Goal: Navigation & Orientation: Find specific page/section

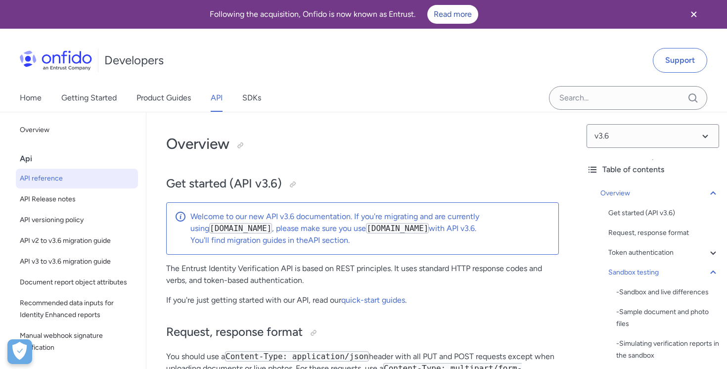
select select "http"
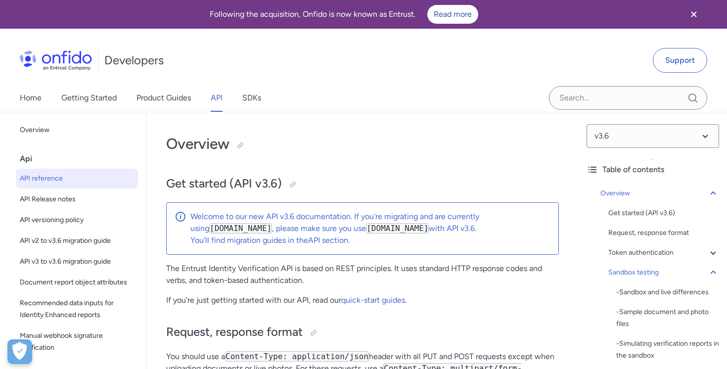
select select "http"
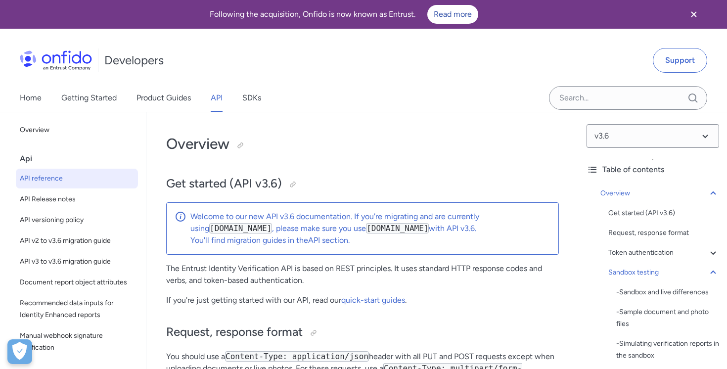
select select "http"
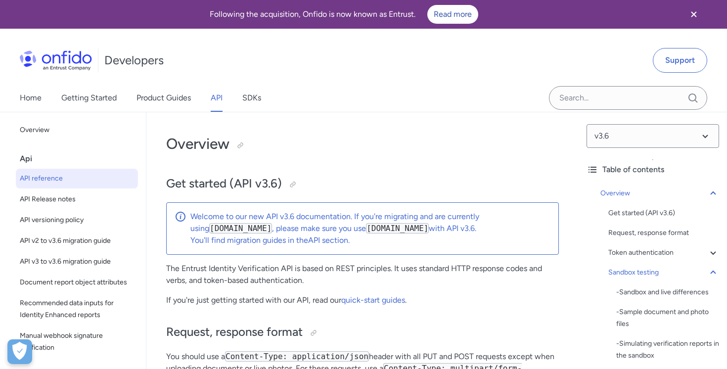
select select "http"
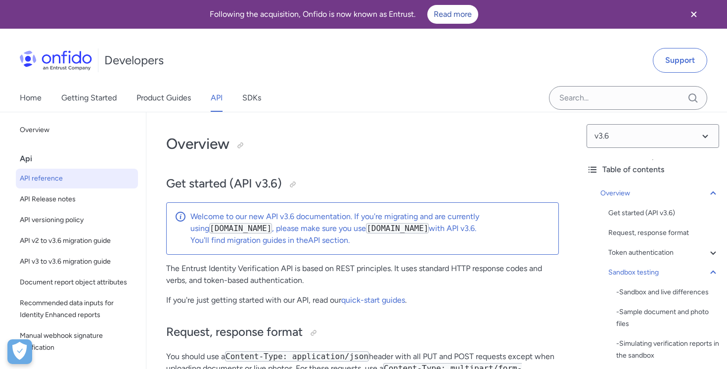
select select "http"
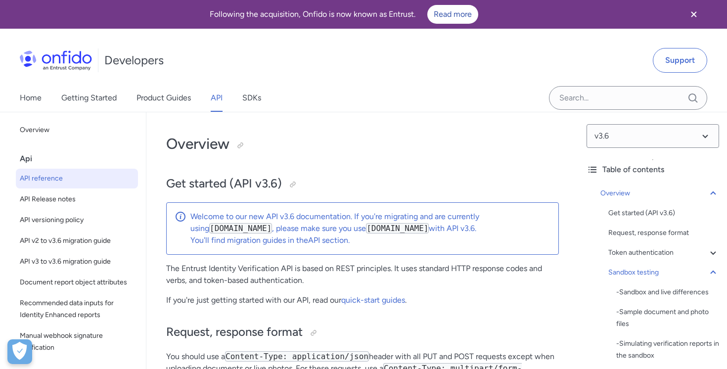
select select "http"
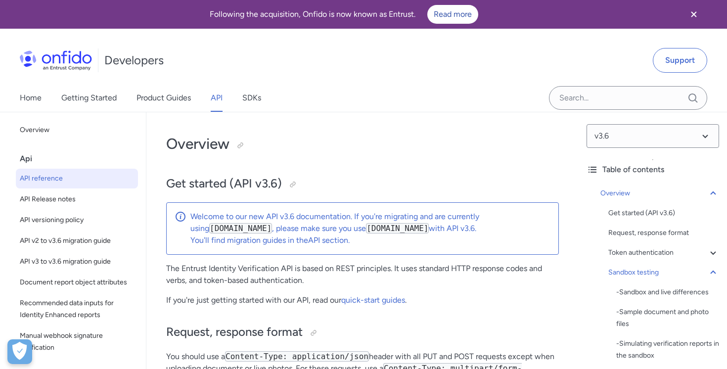
select select "http"
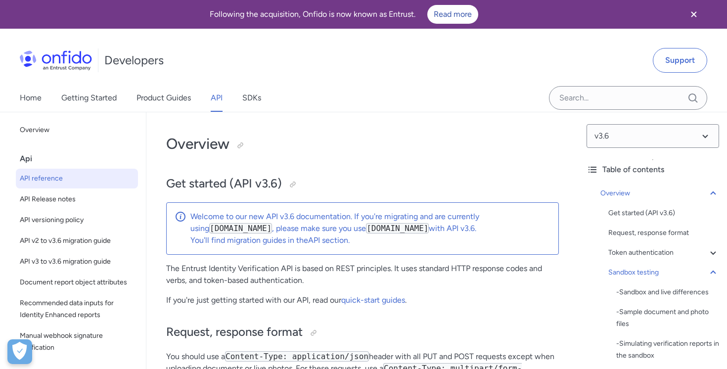
select select "http"
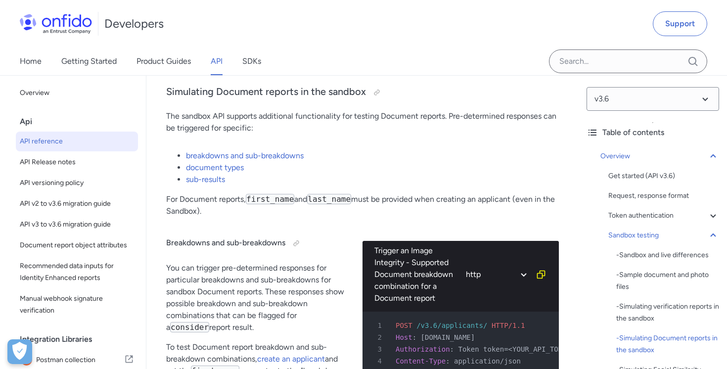
scroll to position [2432, 0]
